Goal: Task Accomplishment & Management: Use online tool/utility

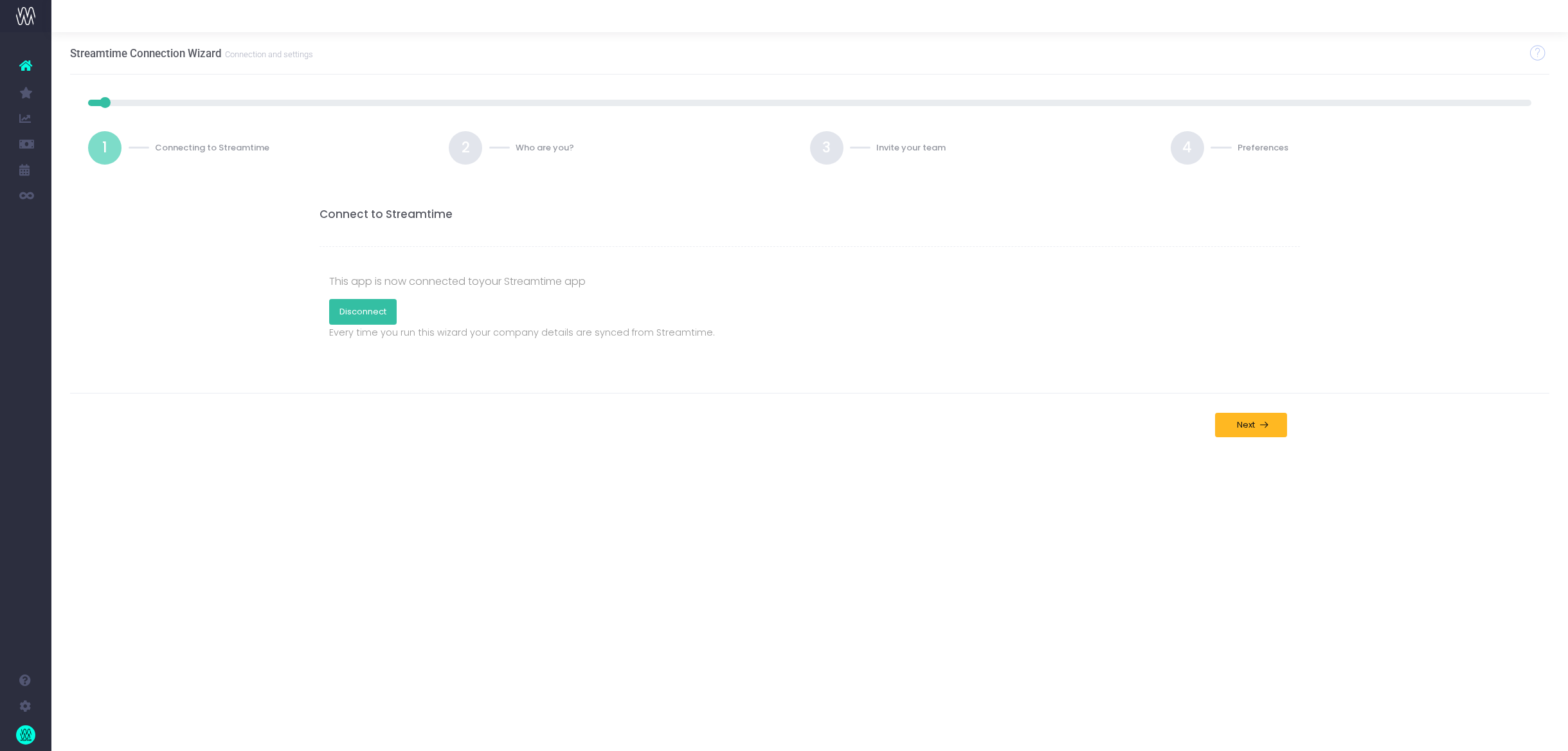
click at [366, 314] on link "Disconnect" at bounding box center [363, 312] width 67 height 25
click at [358, 311] on link "Connect" at bounding box center [357, 312] width 57 height 25
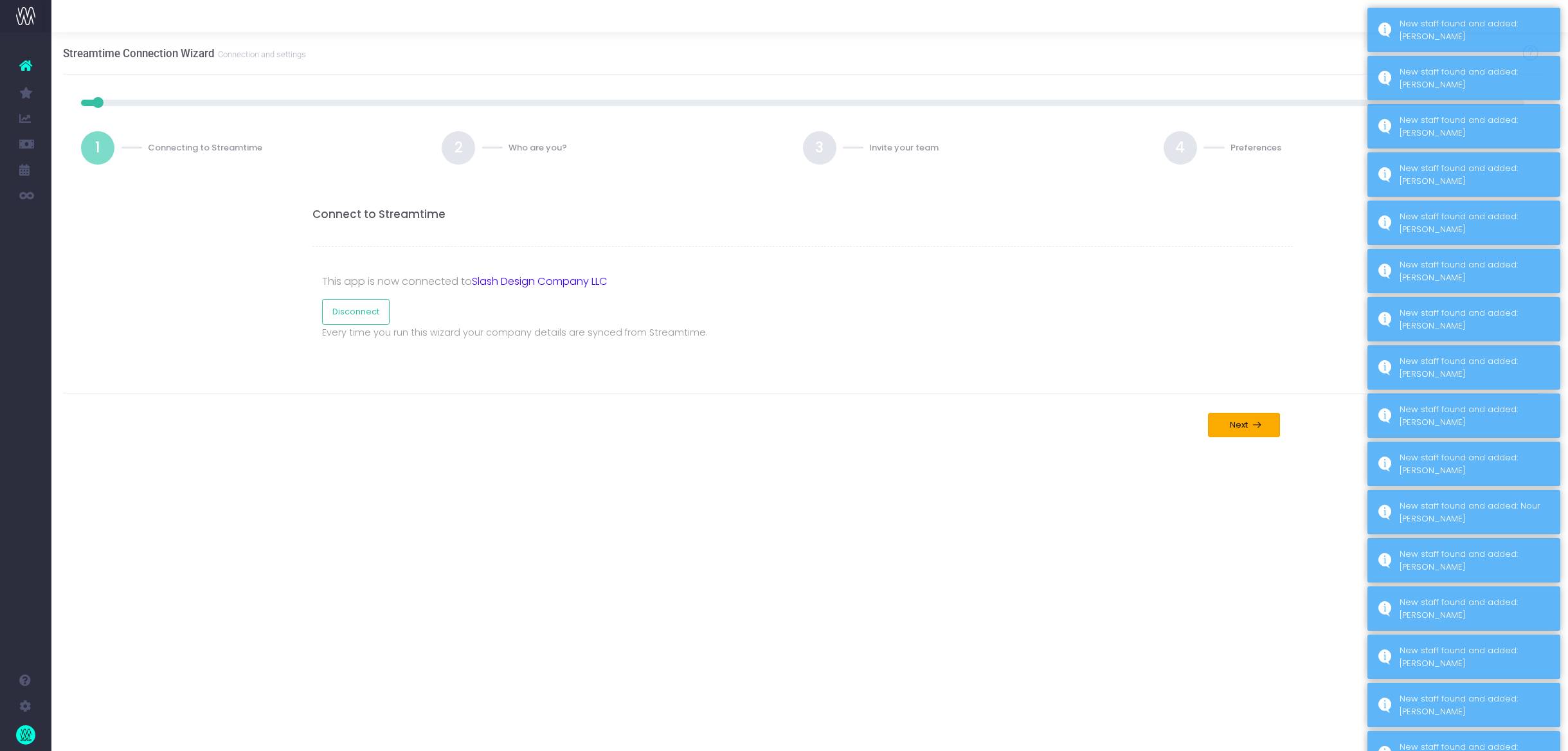
click at [1241, 427] on span "Next" at bounding box center [1236, 425] width 22 height 11
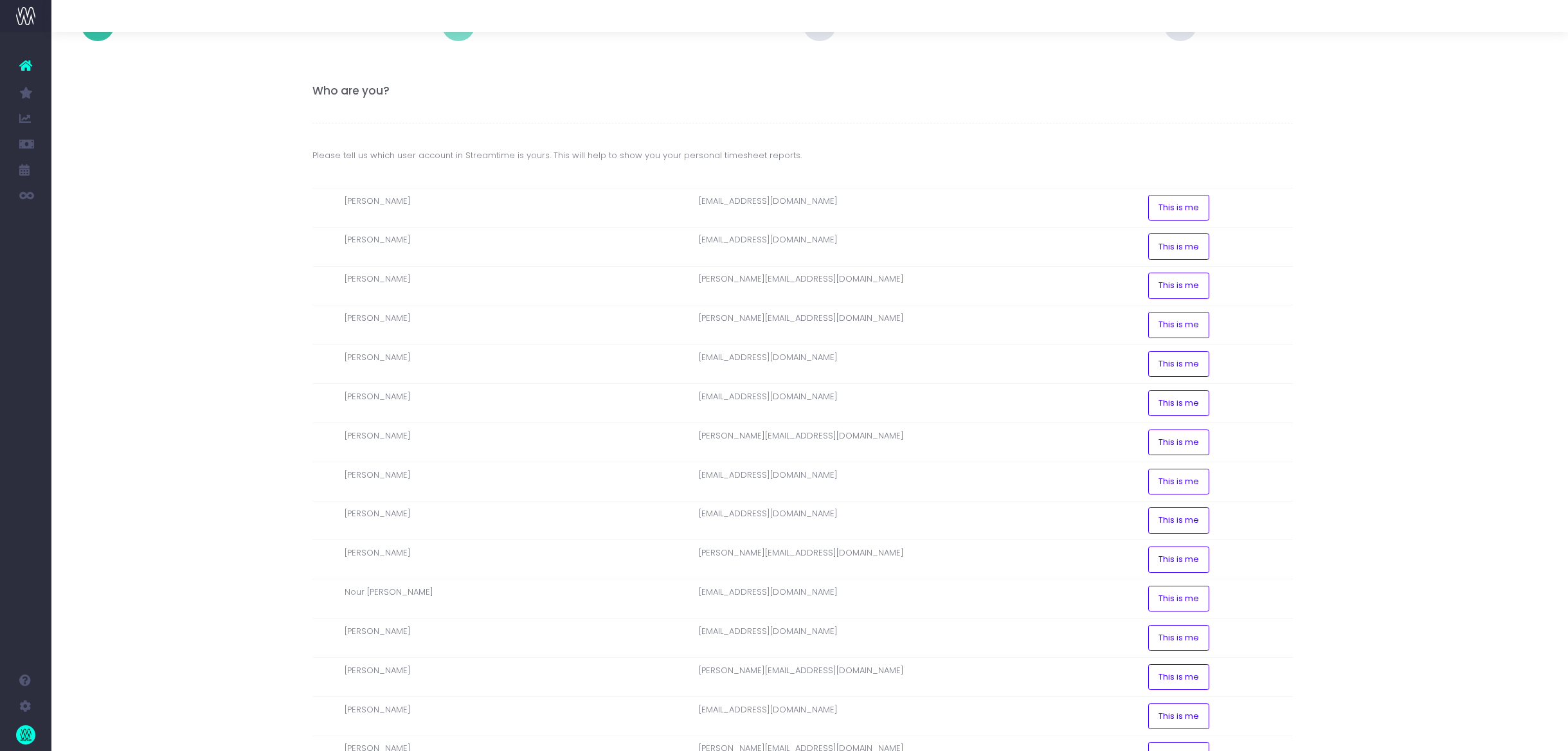
scroll to position [122, 7]
click at [1149, 448] on button "This is me" at bounding box center [1179, 444] width 61 height 25
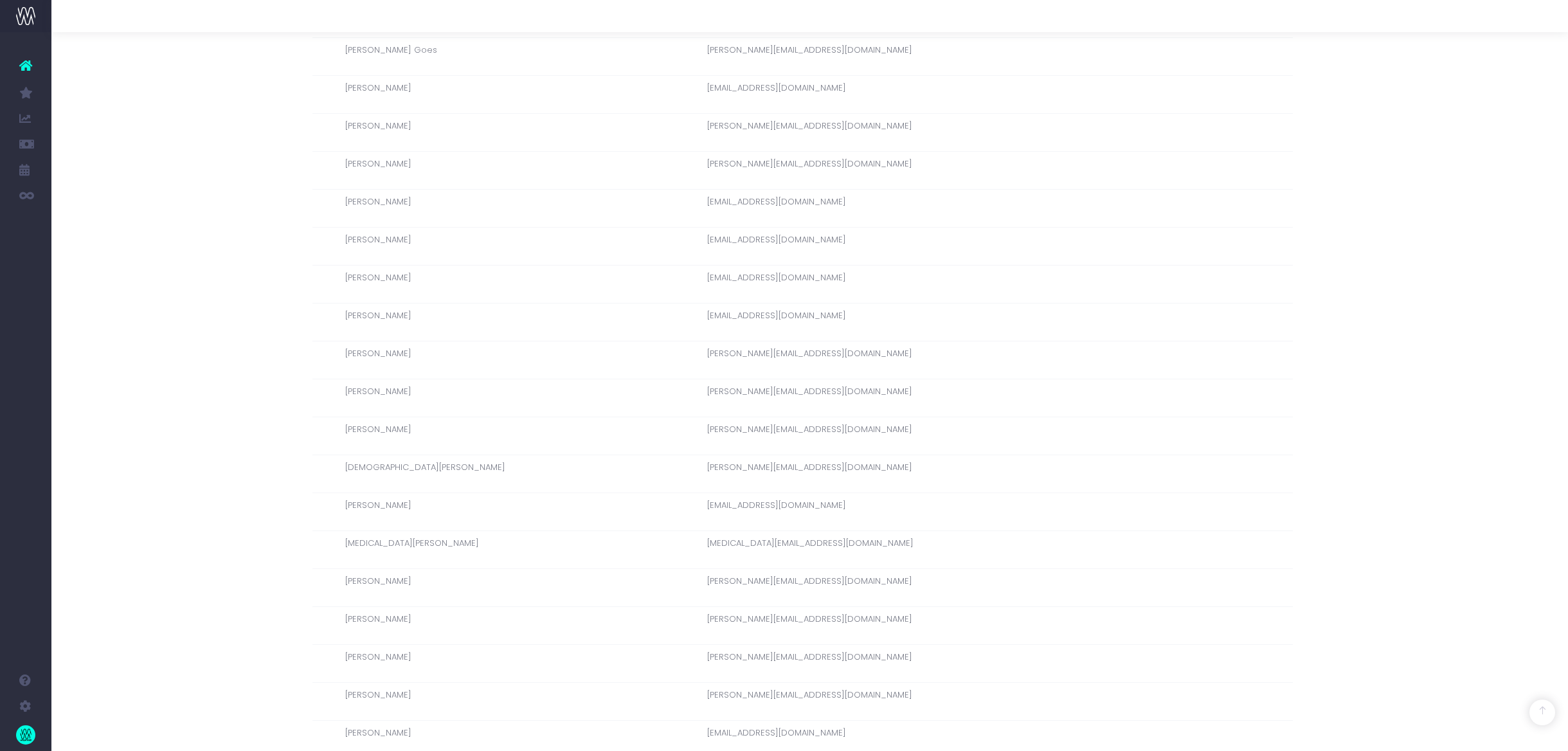
scroll to position [1005, 7]
click at [1240, 721] on span "Next" at bounding box center [1236, 721] width 22 height 11
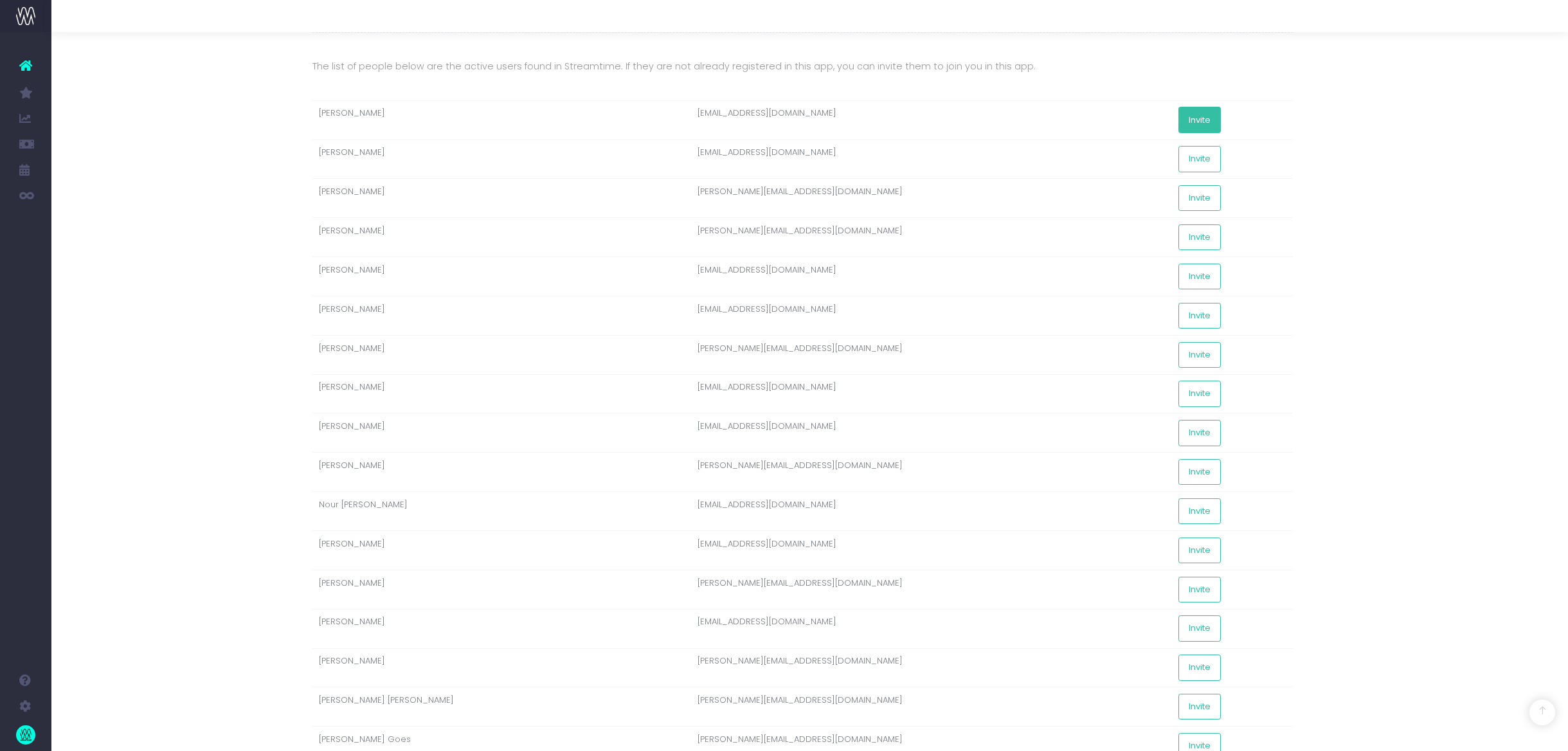
scroll to position [216, 7]
click at [1178, 430] on button "Invite" at bounding box center [1200, 431] width 43 height 25
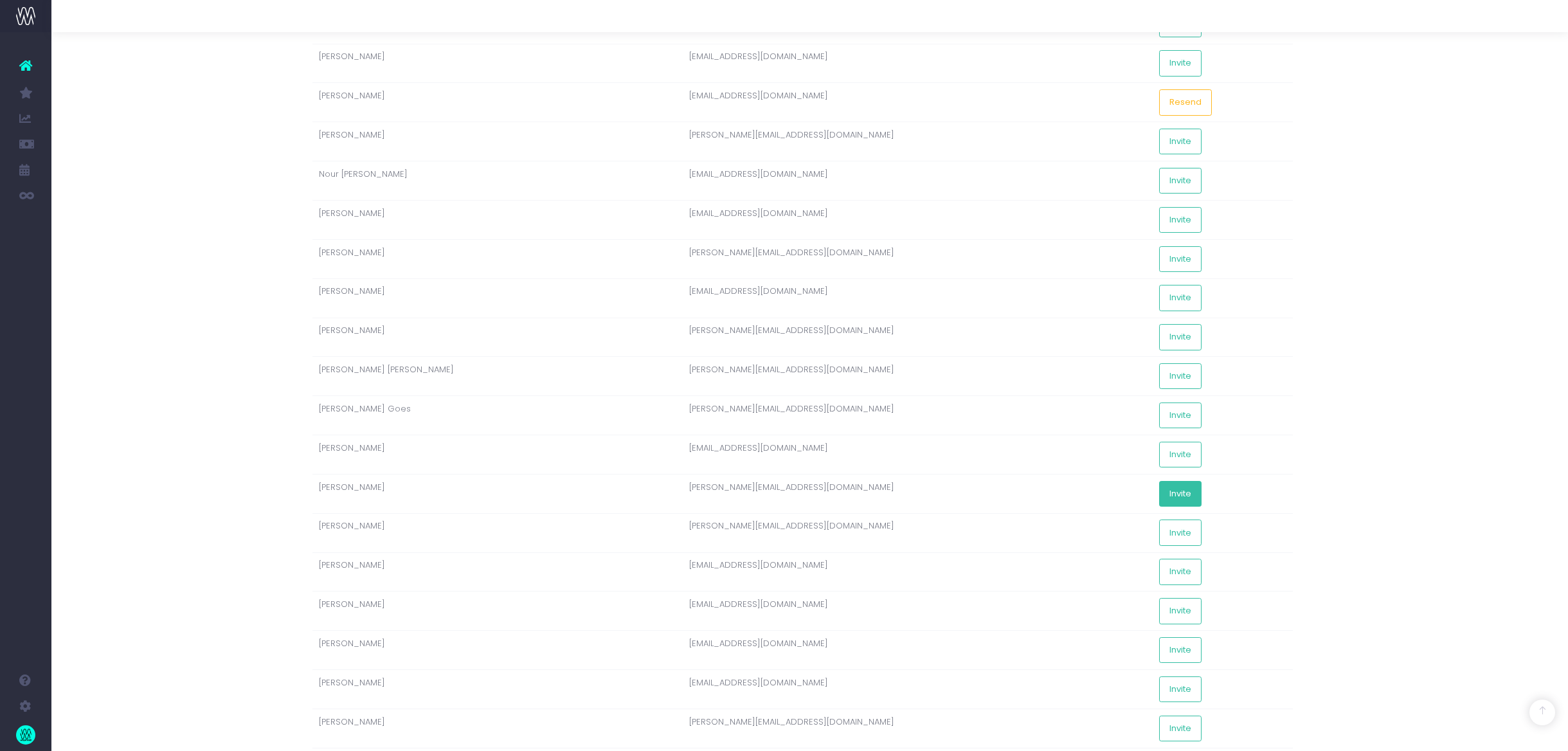
drag, startPoint x: 1147, startPoint y: 494, endPoint x: 1140, endPoint y: 498, distance: 8.1
click at [1153, 497] on td "Invite" at bounding box center [1223, 494] width 140 height 39
drag, startPoint x: 1123, startPoint y: 497, endPoint x: 1135, endPoint y: 499, distance: 12.2
click at [1159, 498] on button "Invite" at bounding box center [1181, 494] width 43 height 25
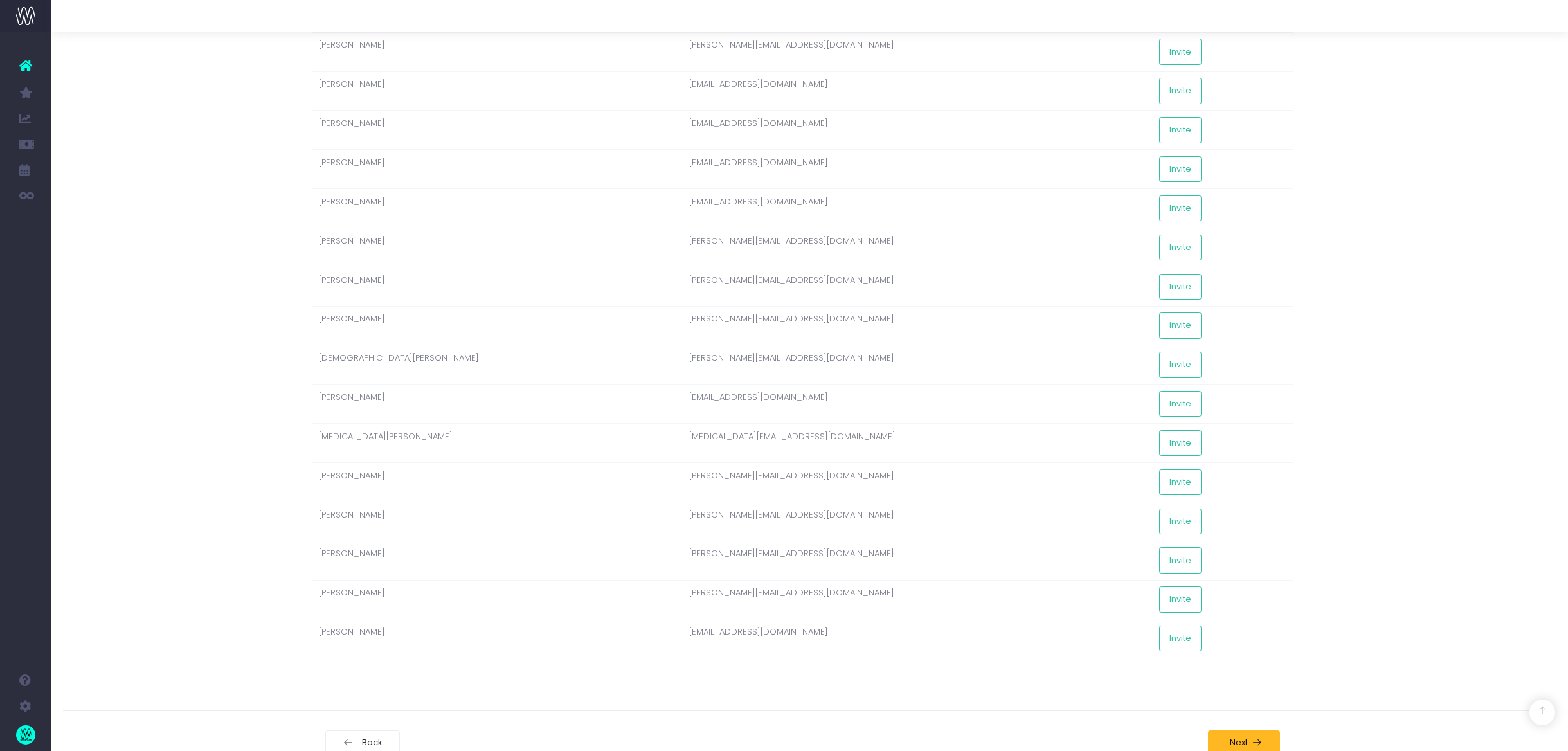
scroll to position [1049, 7]
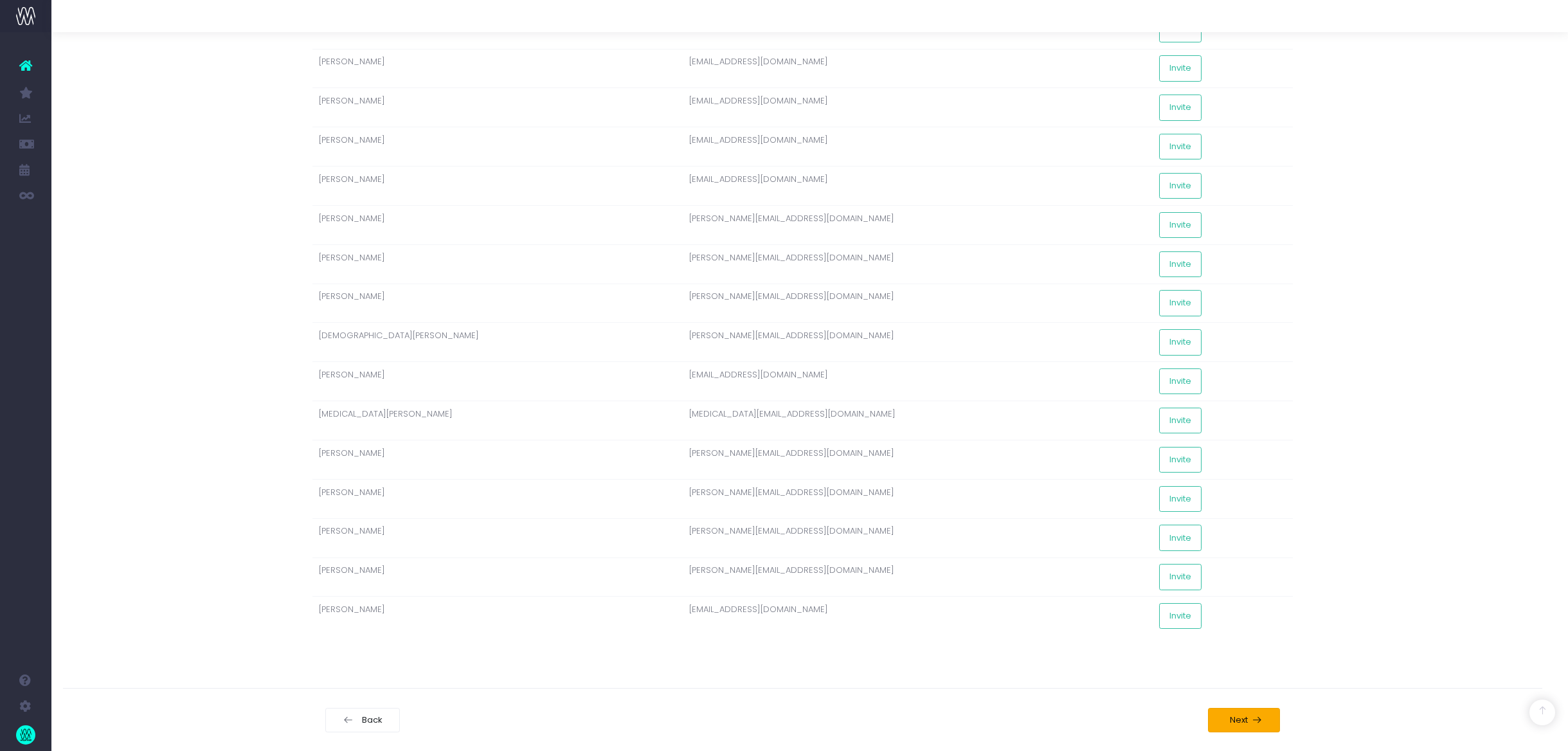
click at [1249, 726] on button "Next" at bounding box center [1244, 721] width 72 height 25
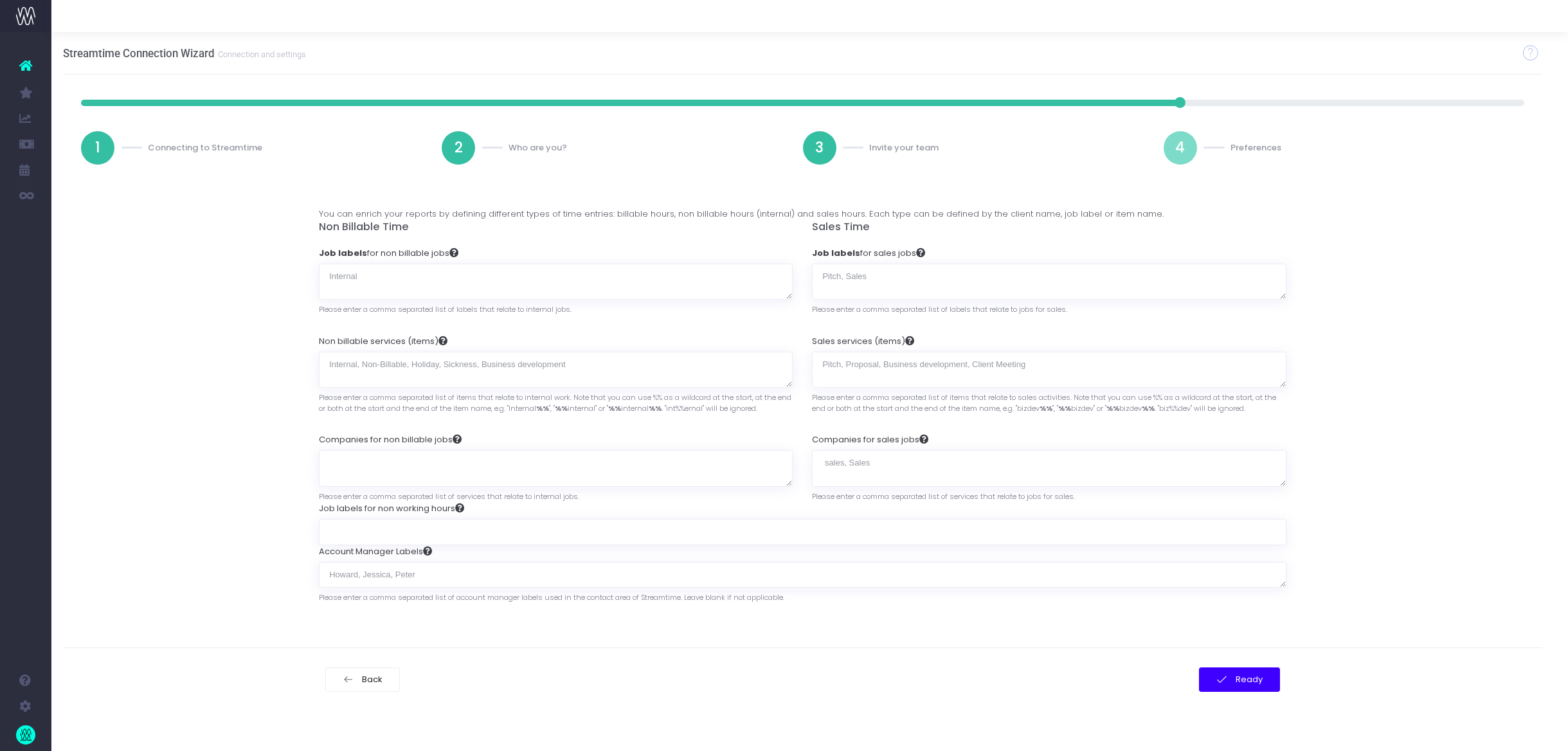
scroll to position [0, 7]
drag, startPoint x: 1235, startPoint y: 668, endPoint x: 1249, endPoint y: 679, distance: 17.8
click at [1237, 670] on button "Ready" at bounding box center [1239, 680] width 81 height 25
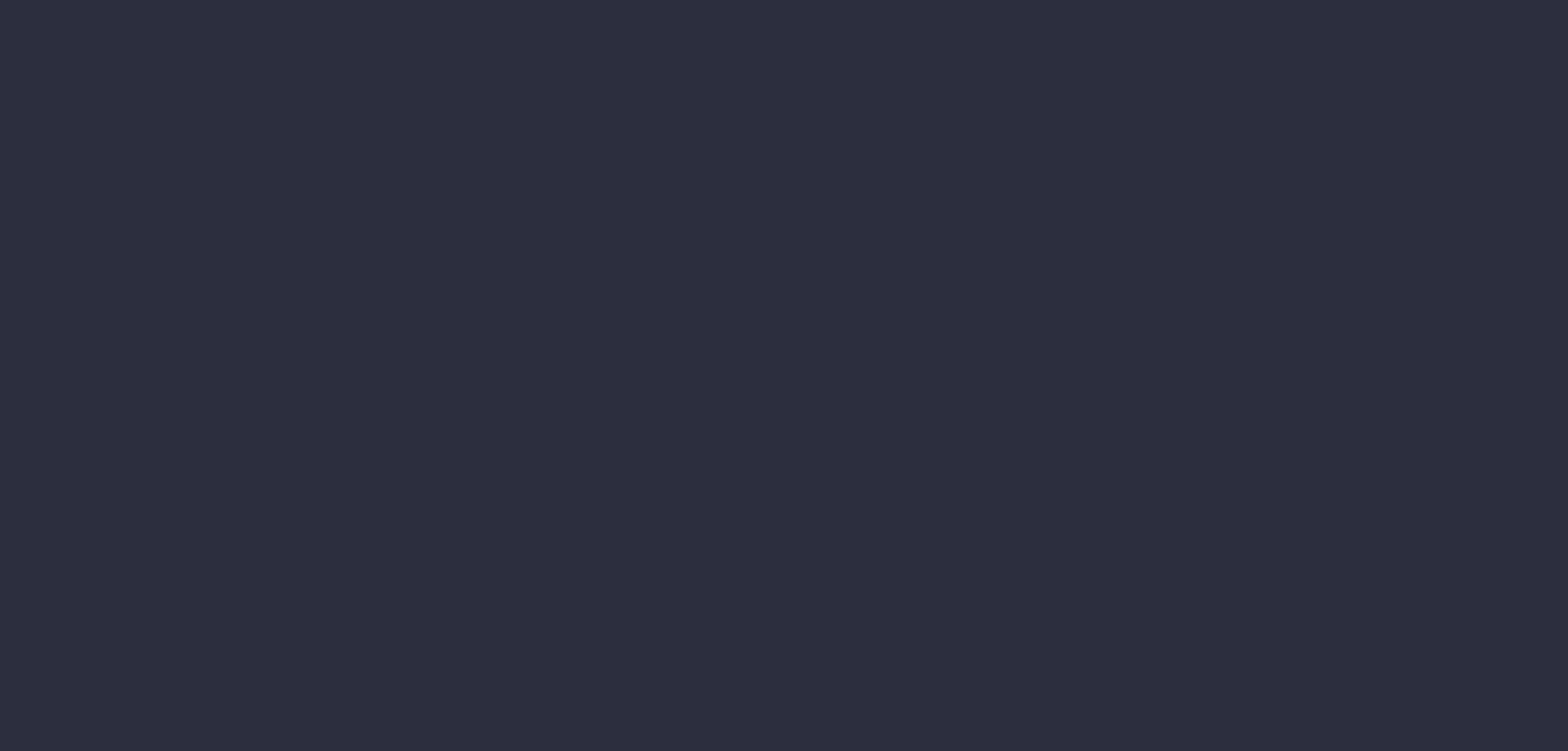
click at [1249, 680] on div at bounding box center [784, 375] width 1568 height 751
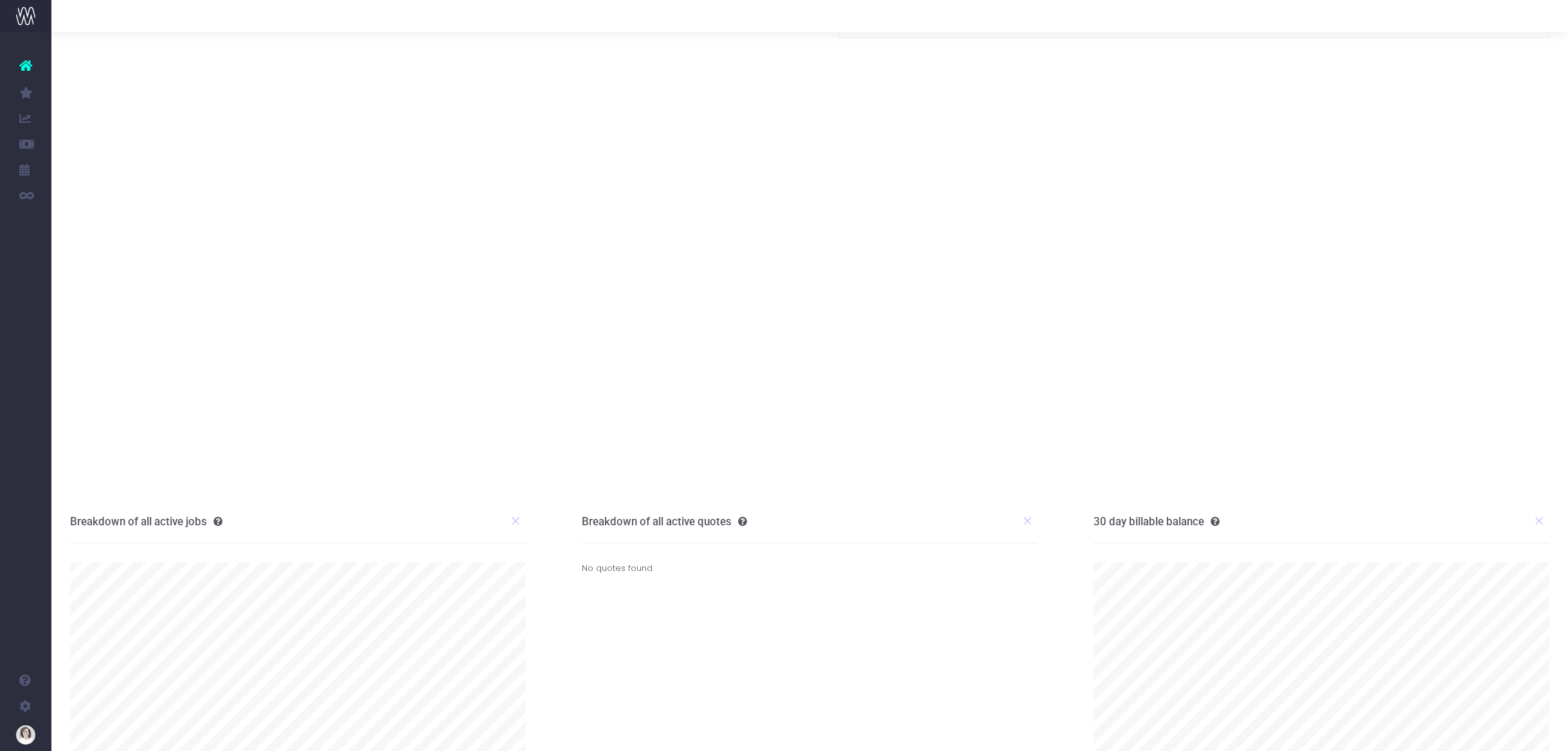
scroll to position [183, 0]
